Goal: Find specific page/section: Find specific page/section

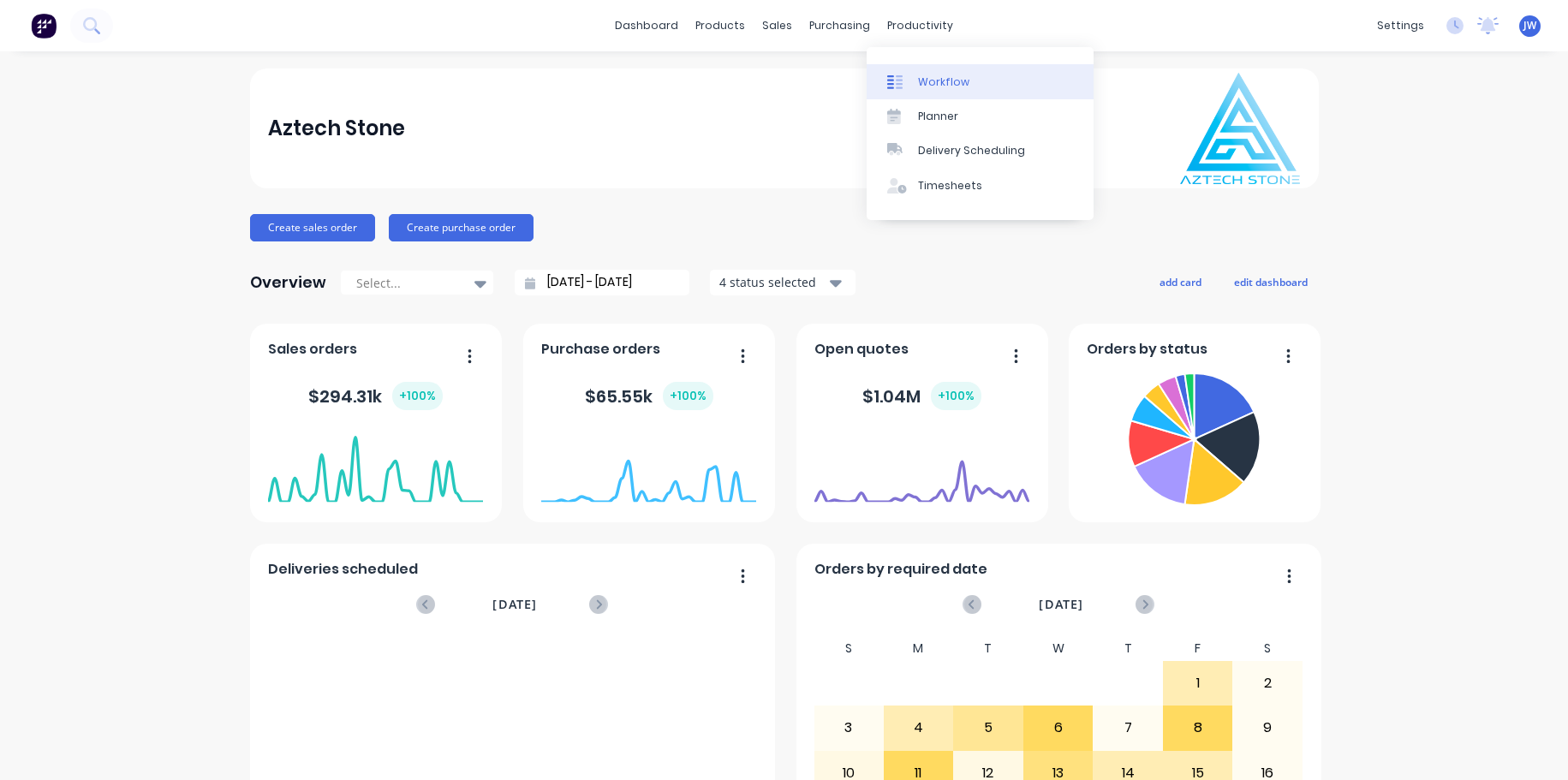
click at [947, 82] on div "Workflow" at bounding box center [943, 82] width 51 height 16
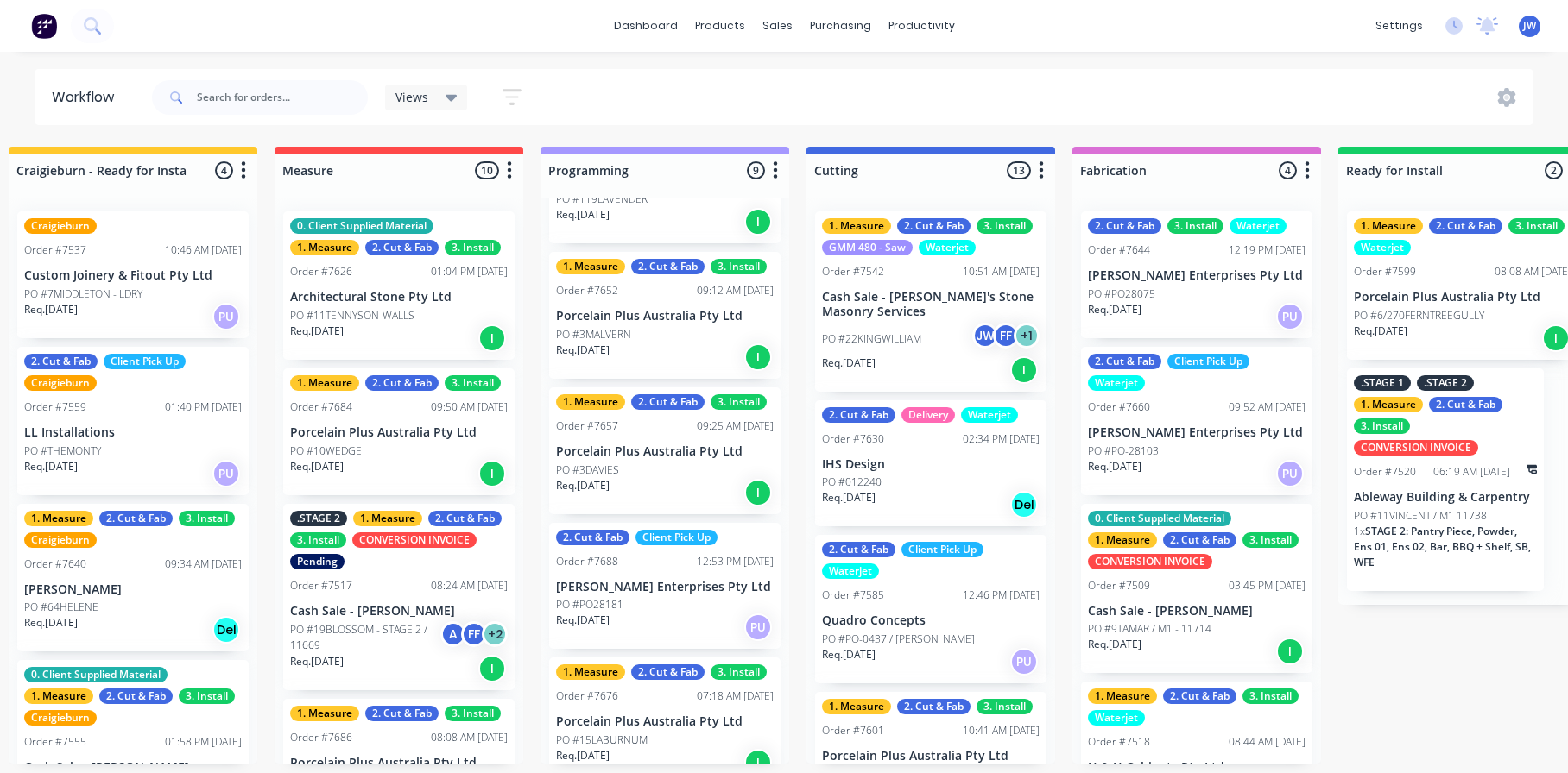
scroll to position [736, 0]
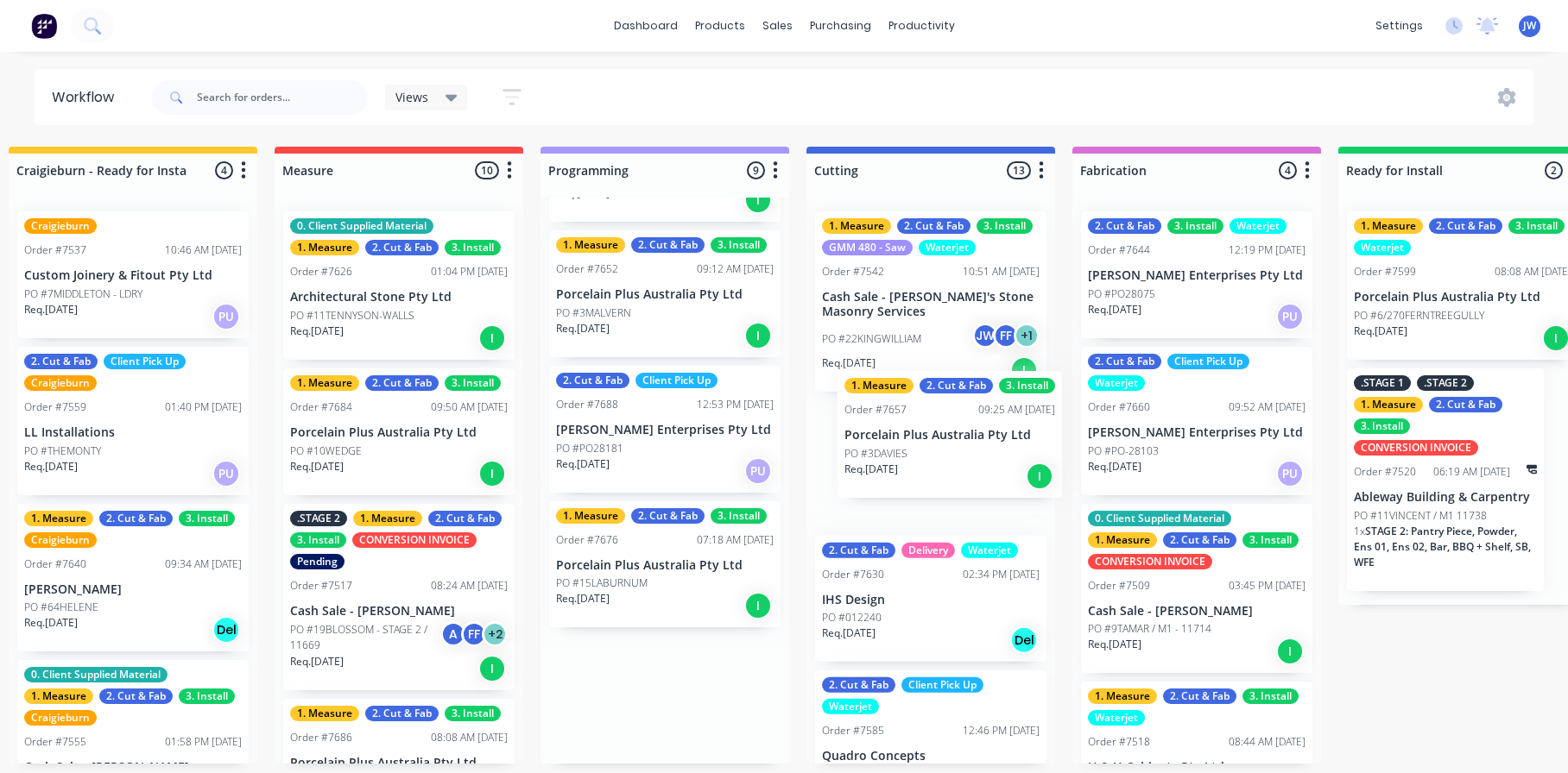
drag, startPoint x: 631, startPoint y: 443, endPoint x: 930, endPoint y: 451, distance: 299.1
click at [930, 451] on div "Submitted 18 Status colour #273444 hex #273444 Save Cancel Summaries Total orde…" at bounding box center [1116, 455] width 3380 height 617
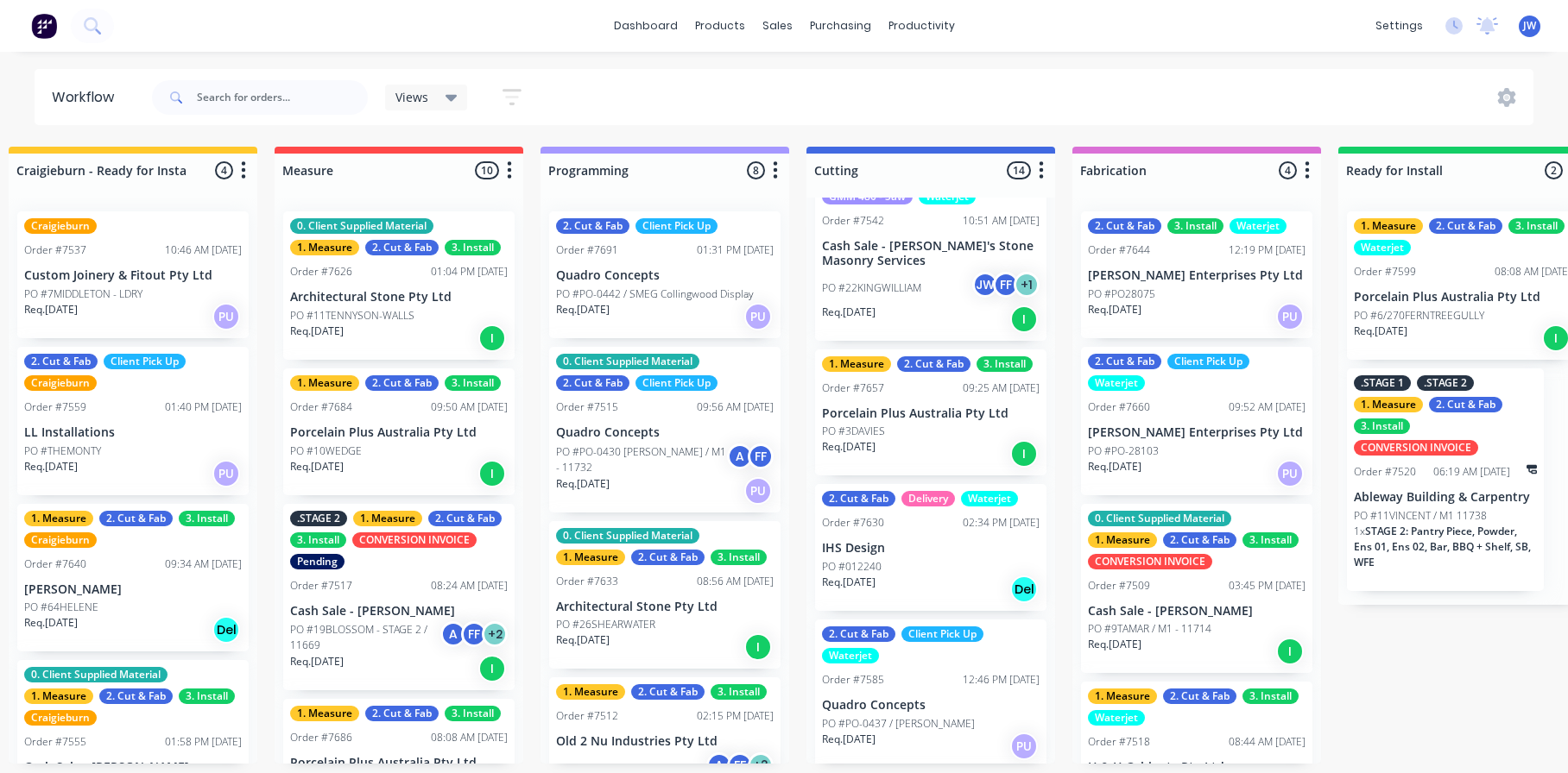
scroll to position [0, 0]
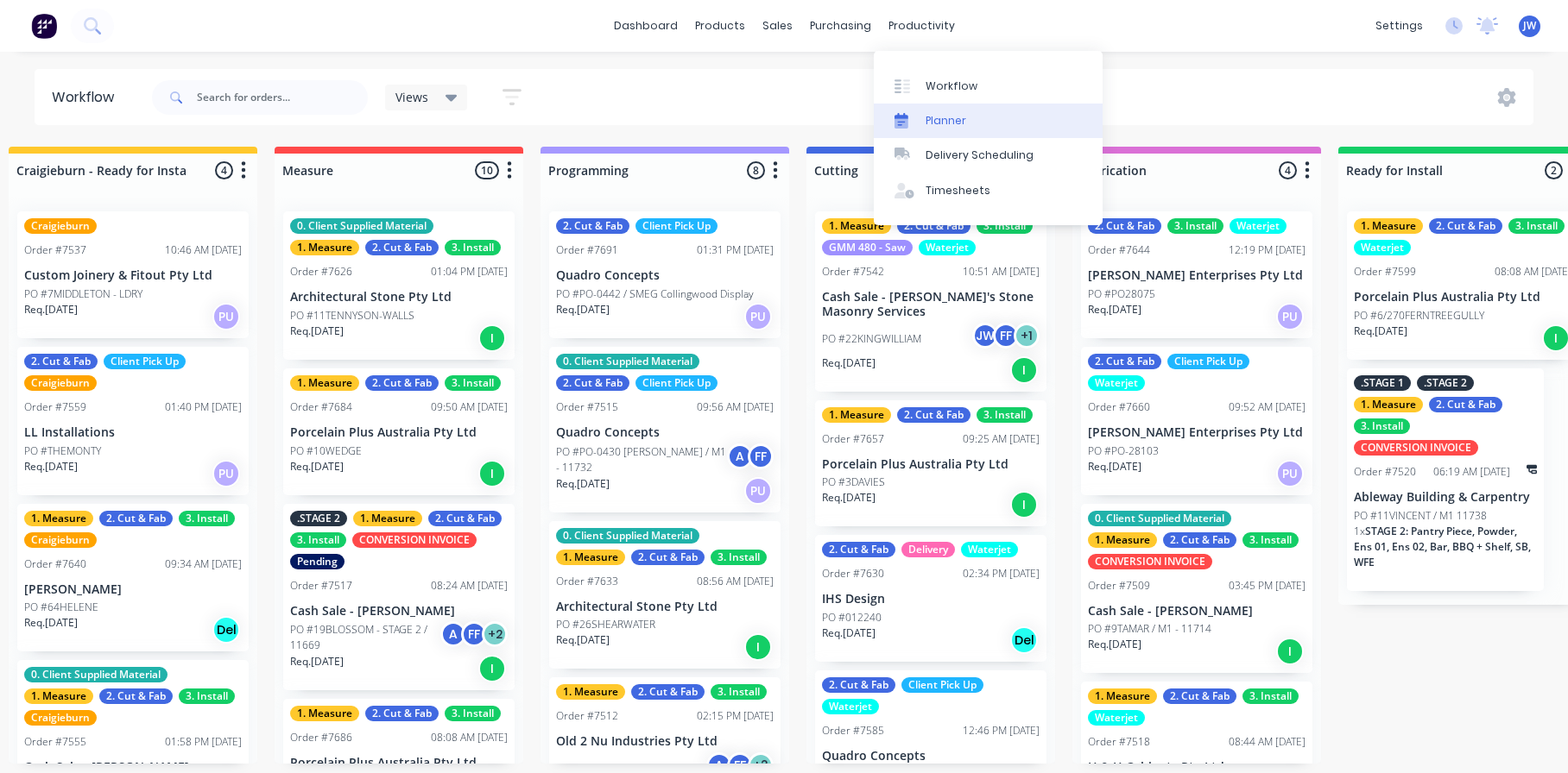
click at [942, 113] on div "Planner" at bounding box center [945, 121] width 40 height 16
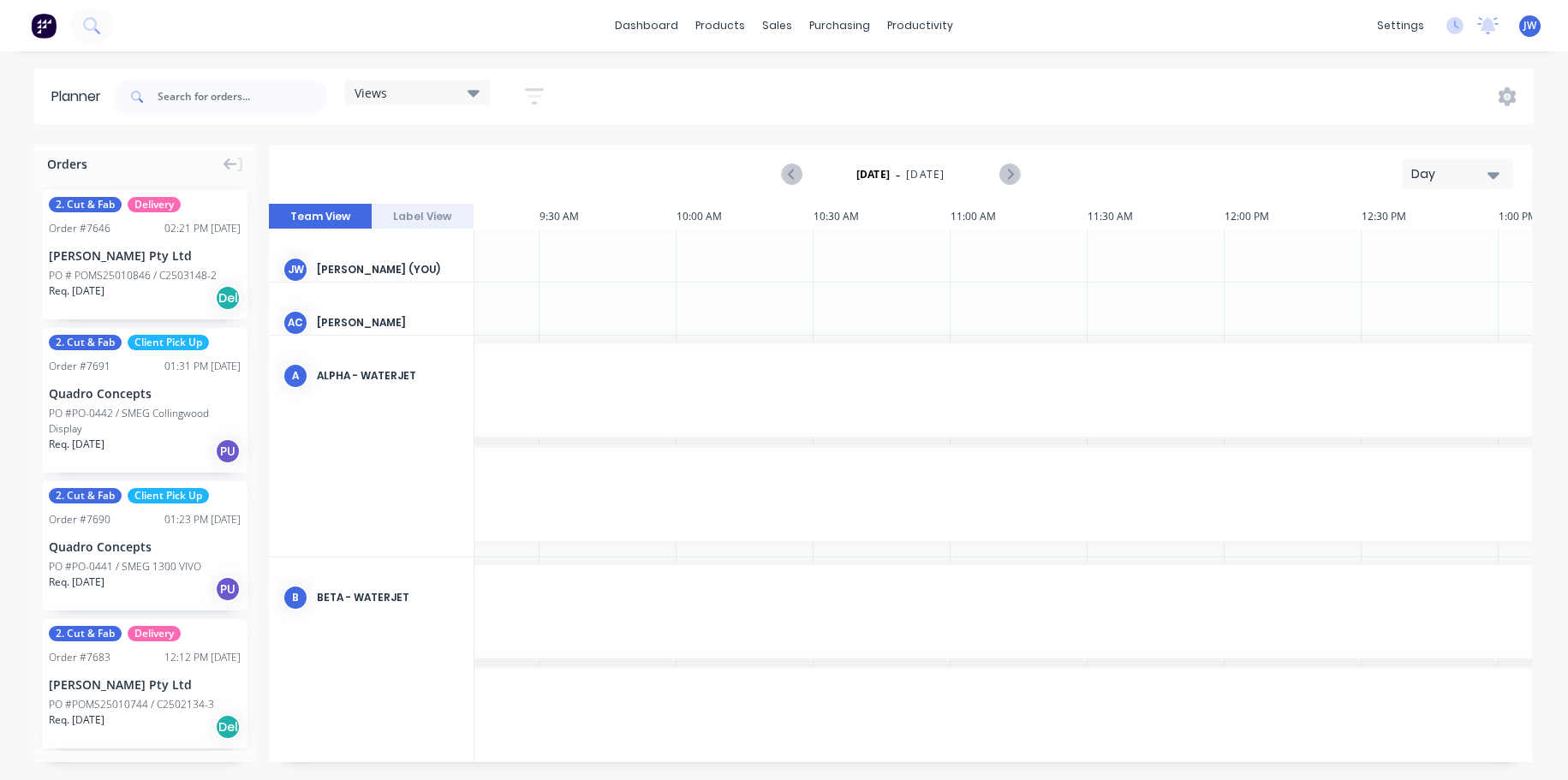
scroll to position [0, 972]
click at [1476, 182] on div "Day" at bounding box center [1451, 174] width 79 height 18
click at [1415, 258] on div "Week" at bounding box center [1427, 254] width 169 height 34
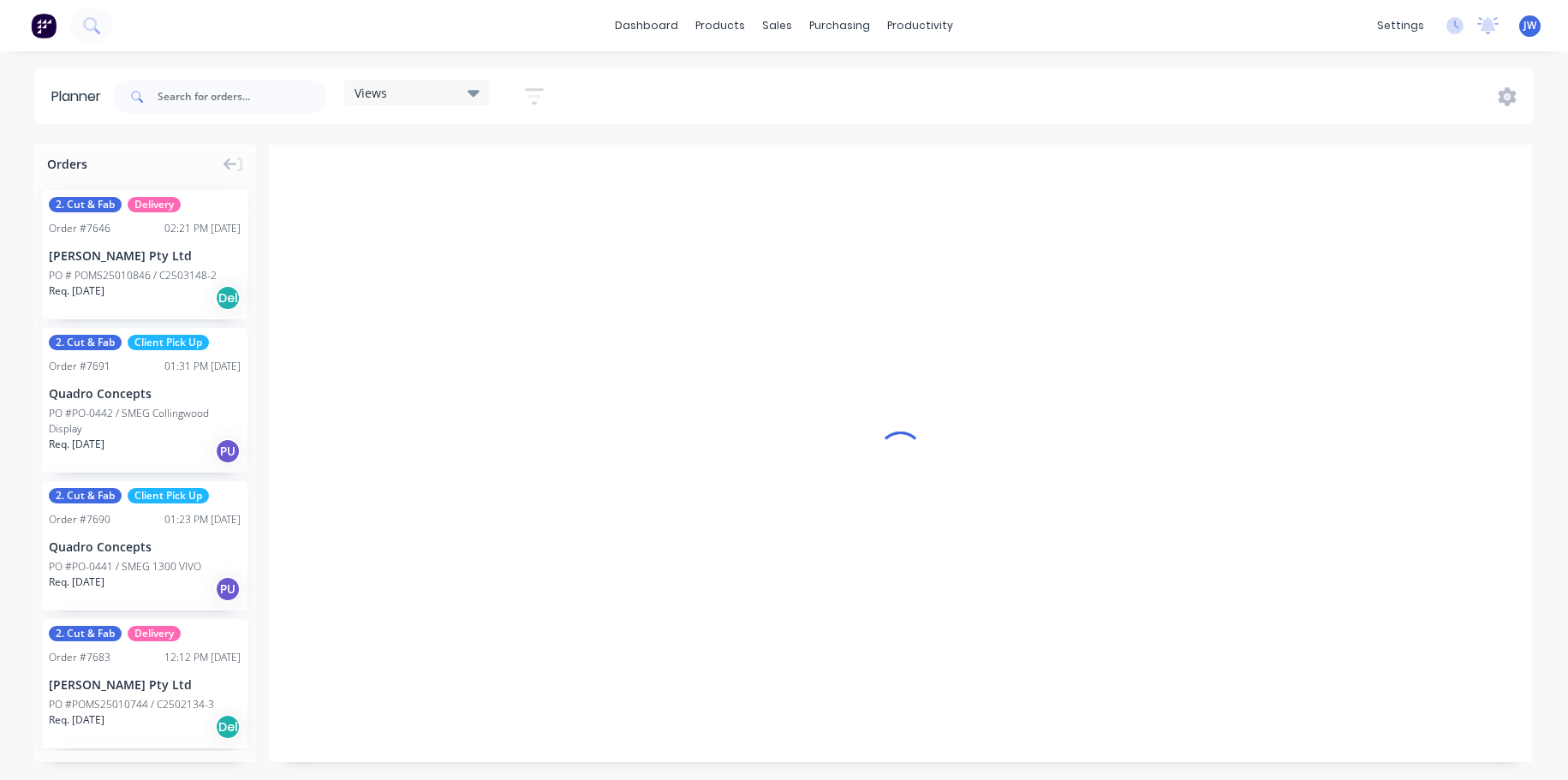
scroll to position [0, 1]
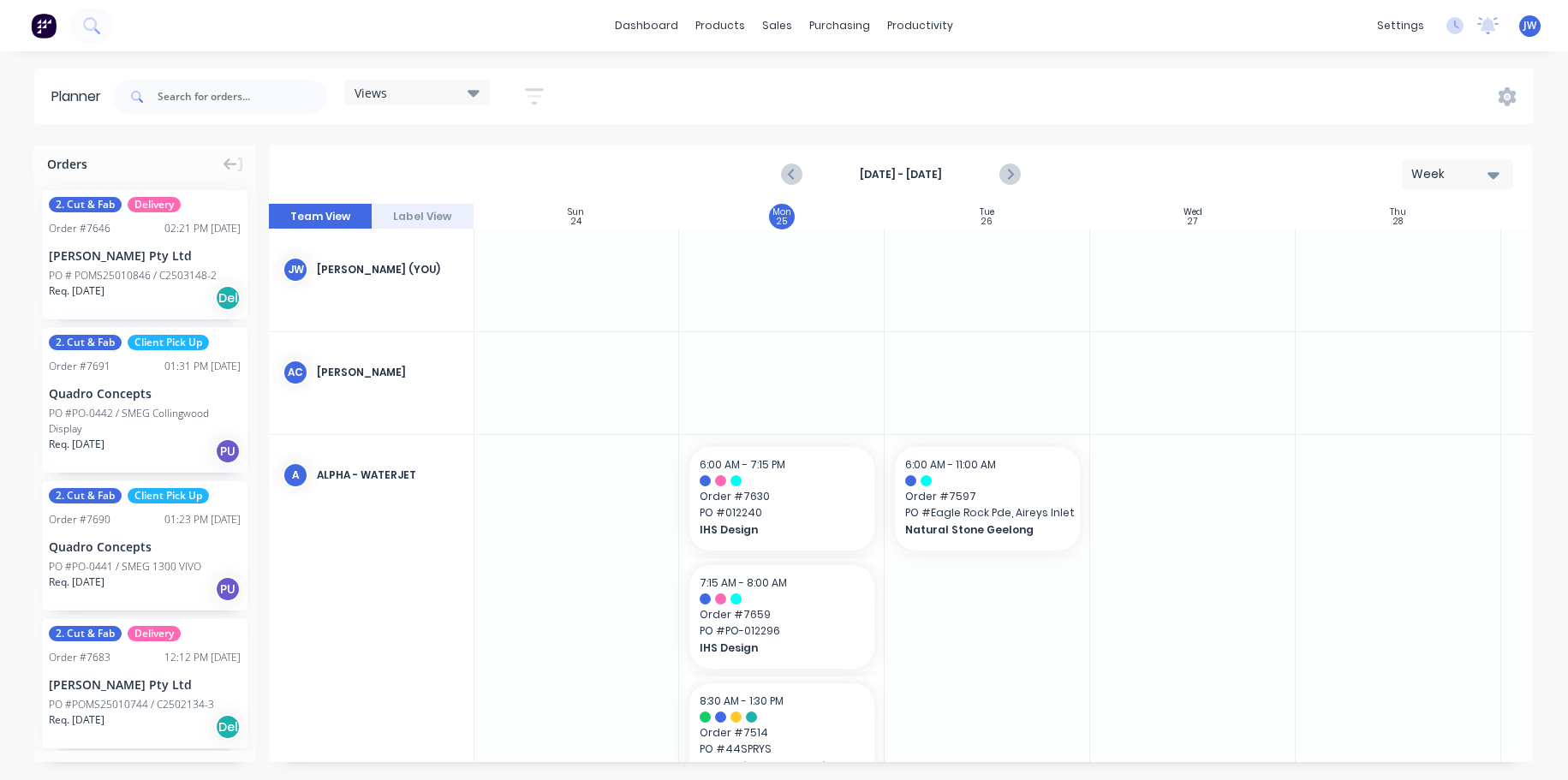
click at [473, 103] on div "Views" at bounding box center [417, 93] width 146 height 26
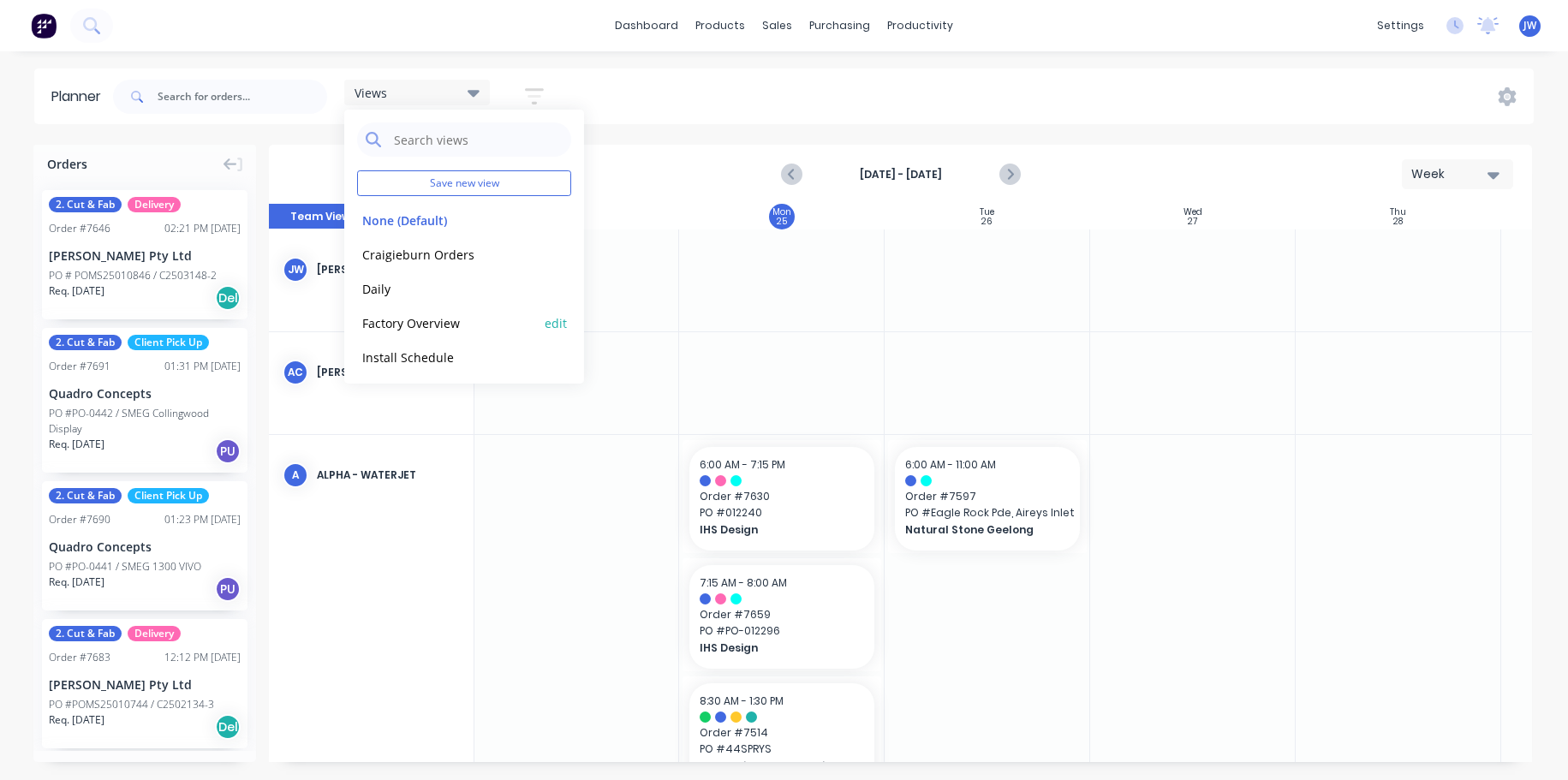
click at [432, 316] on button "Factory Overview" at bounding box center [448, 322] width 182 height 20
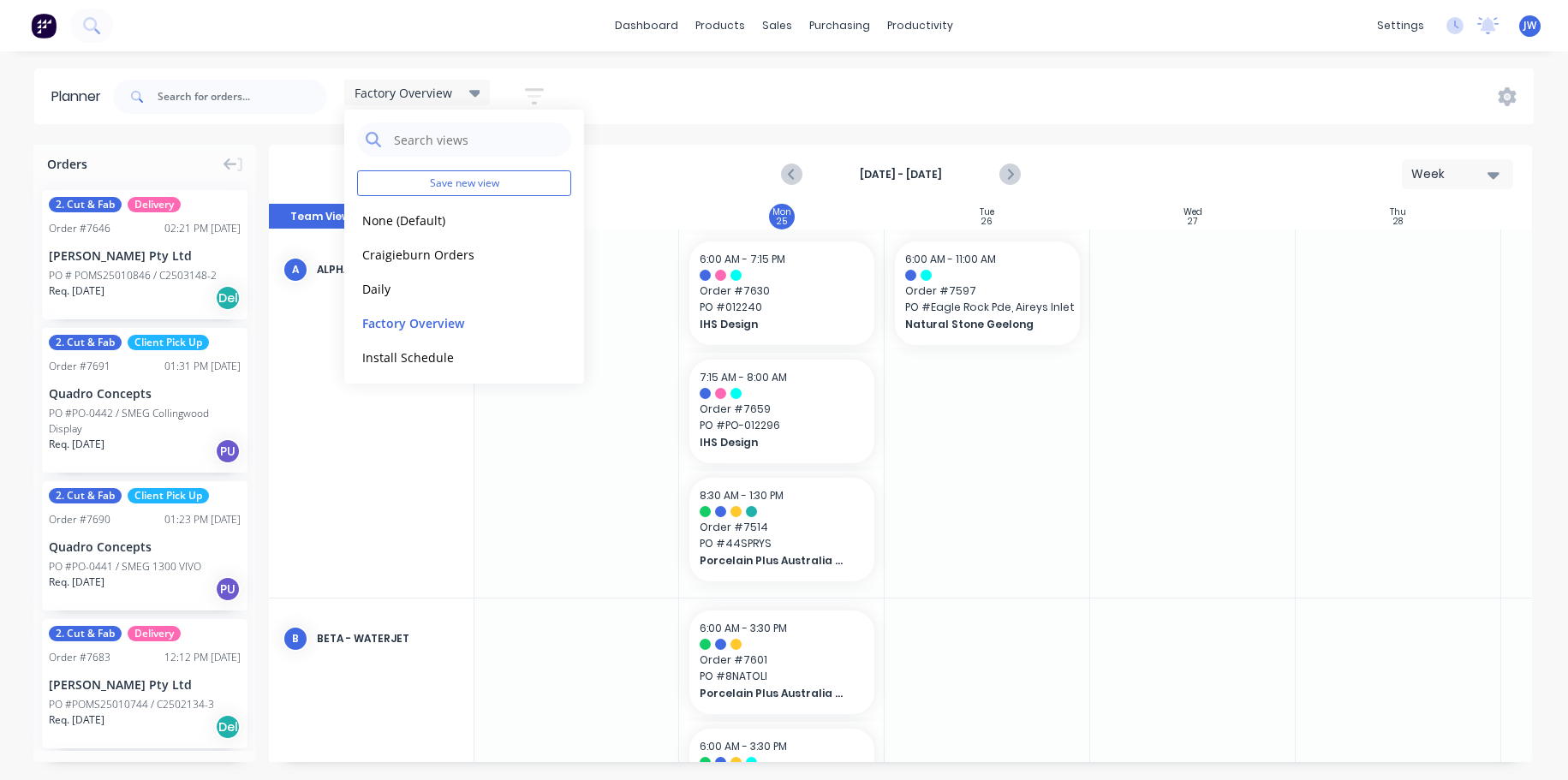
click at [1132, 114] on div "Factory Overview Save new view None (Default) edit Craigieburn Orders edit Dail…" at bounding box center [822, 96] width 1425 height 51
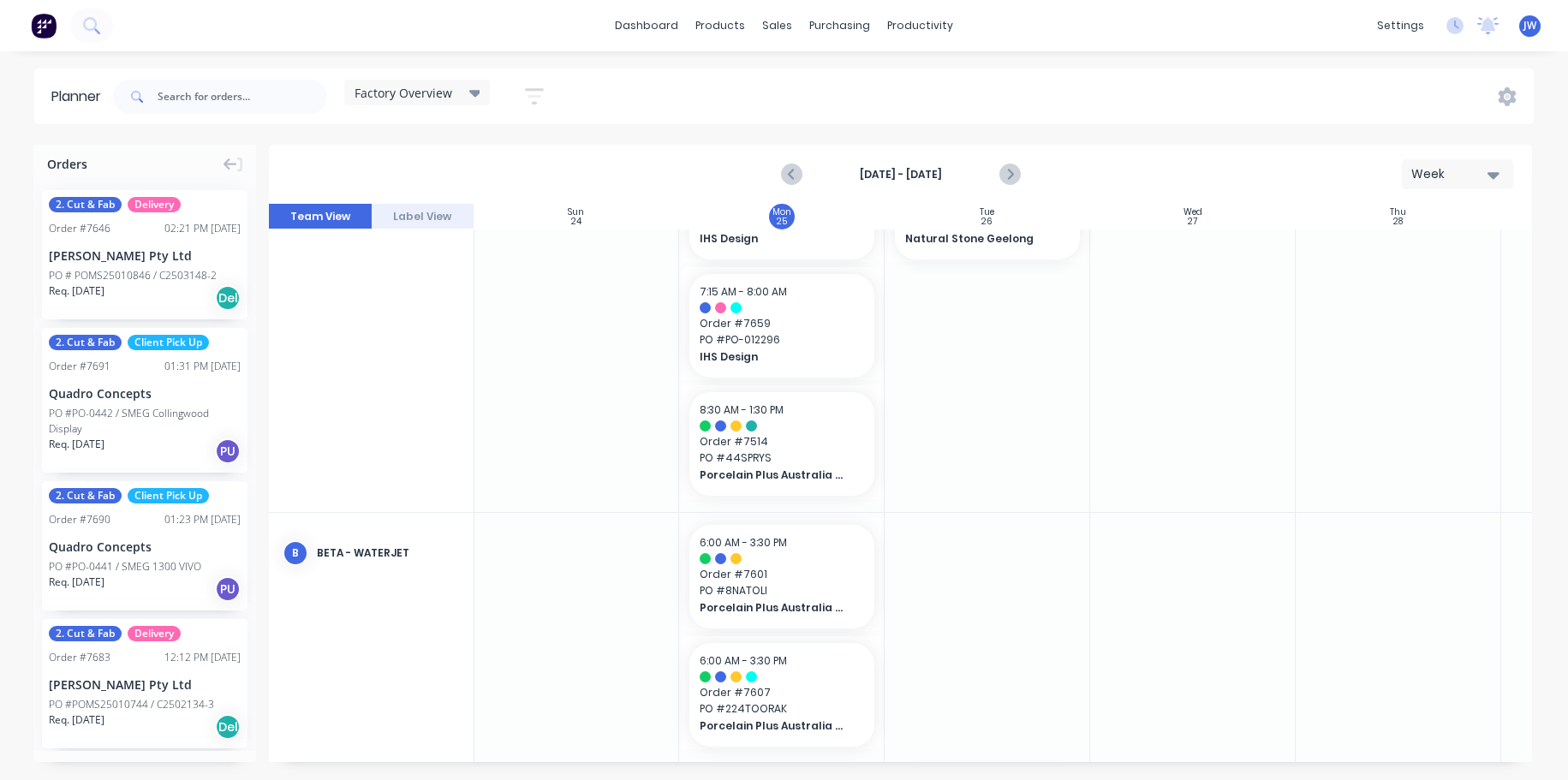
scroll to position [171, 1]
